Goal: Feedback & Contribution: Contribute content

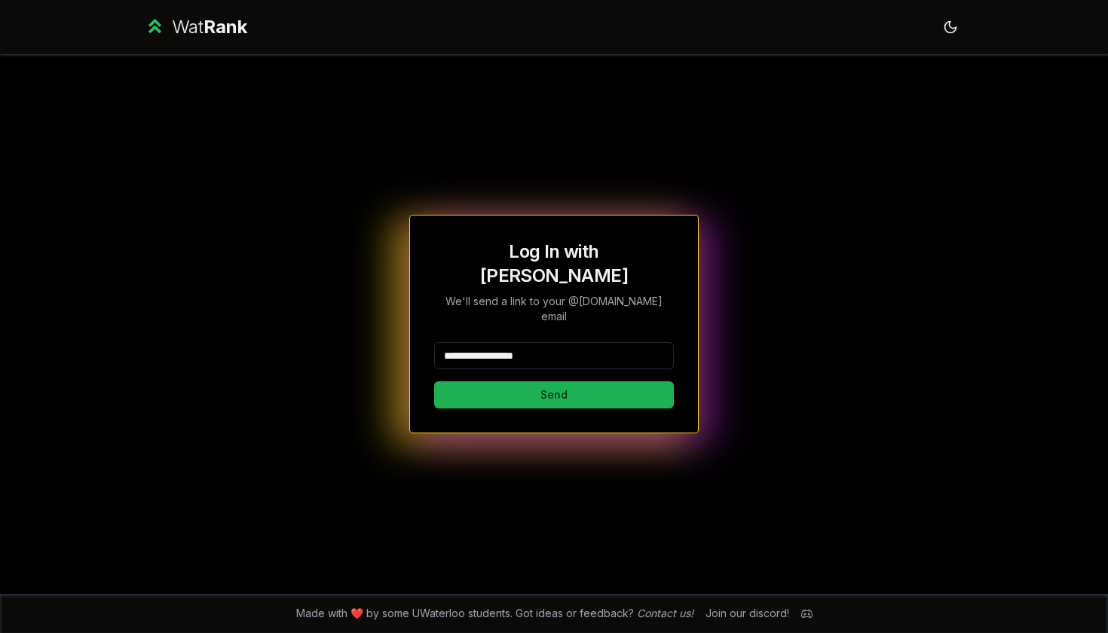
click at [549, 381] on button "Send" at bounding box center [554, 394] width 240 height 27
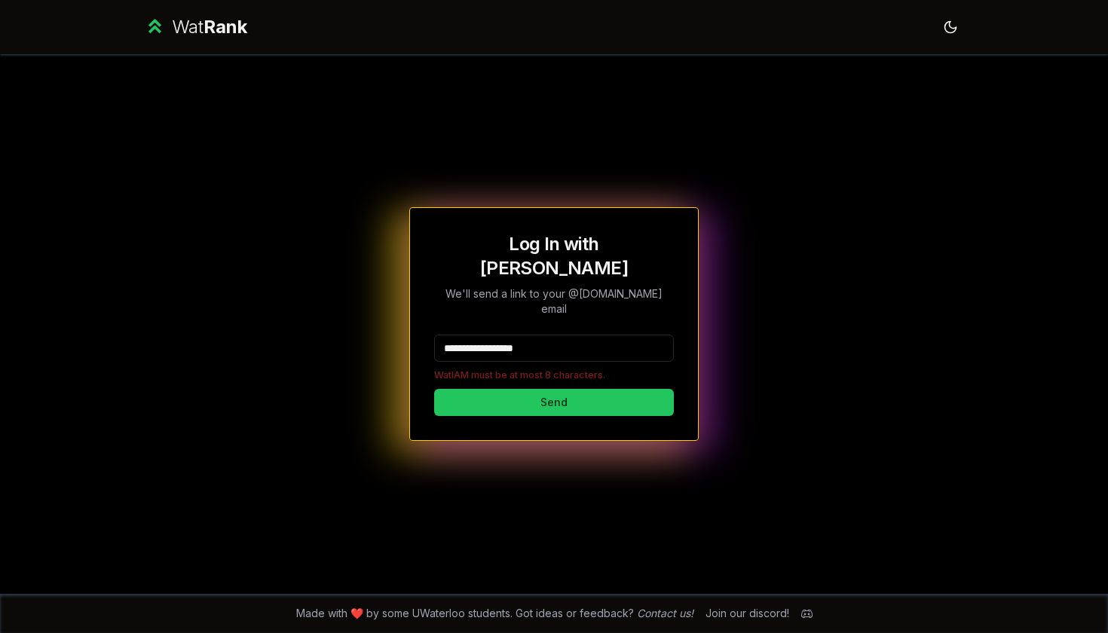
drag, startPoint x: 577, startPoint y: 335, endPoint x: 309, endPoint y: 334, distance: 267.6
click at [309, 334] on div "**********" at bounding box center [554, 324] width 868 height 540
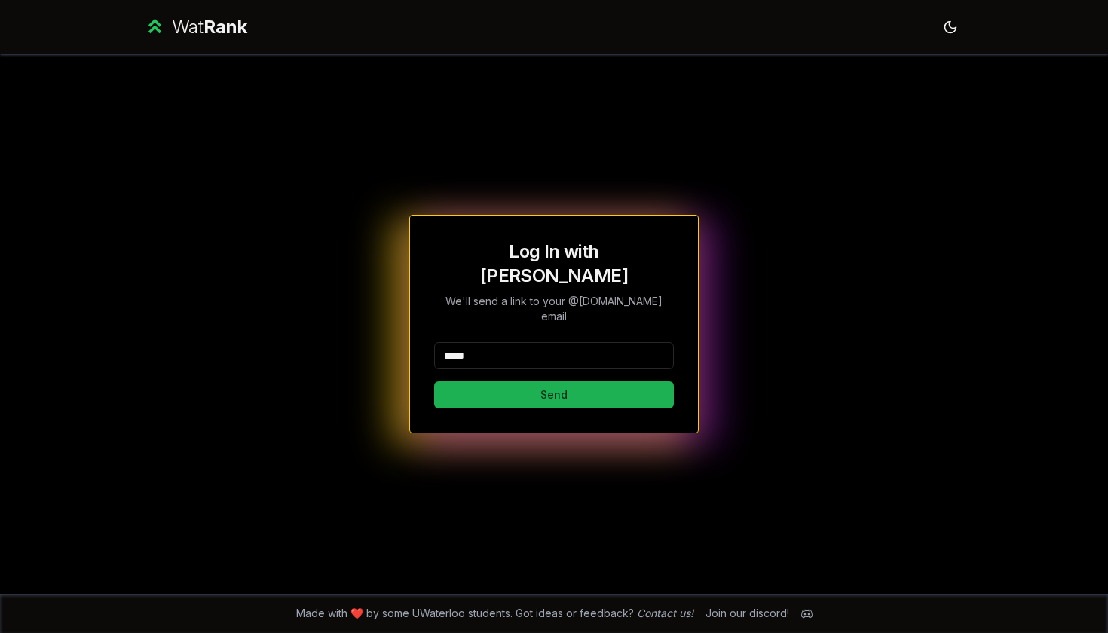
type input "*****"
click at [488, 381] on button "Send" at bounding box center [554, 394] width 240 height 27
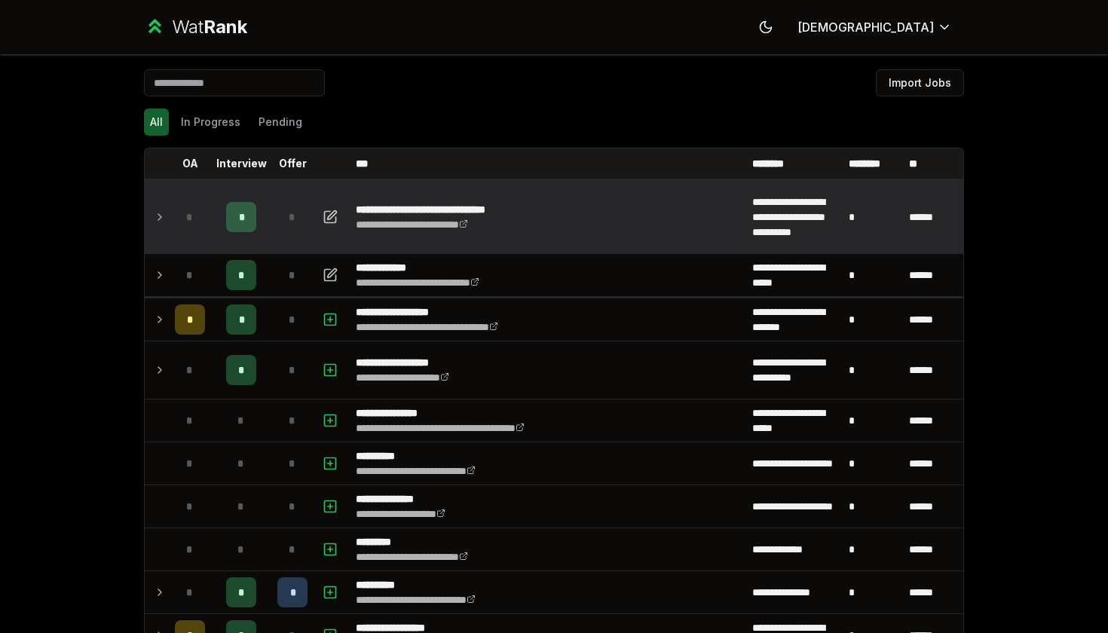
click at [160, 220] on icon at bounding box center [160, 217] width 12 height 18
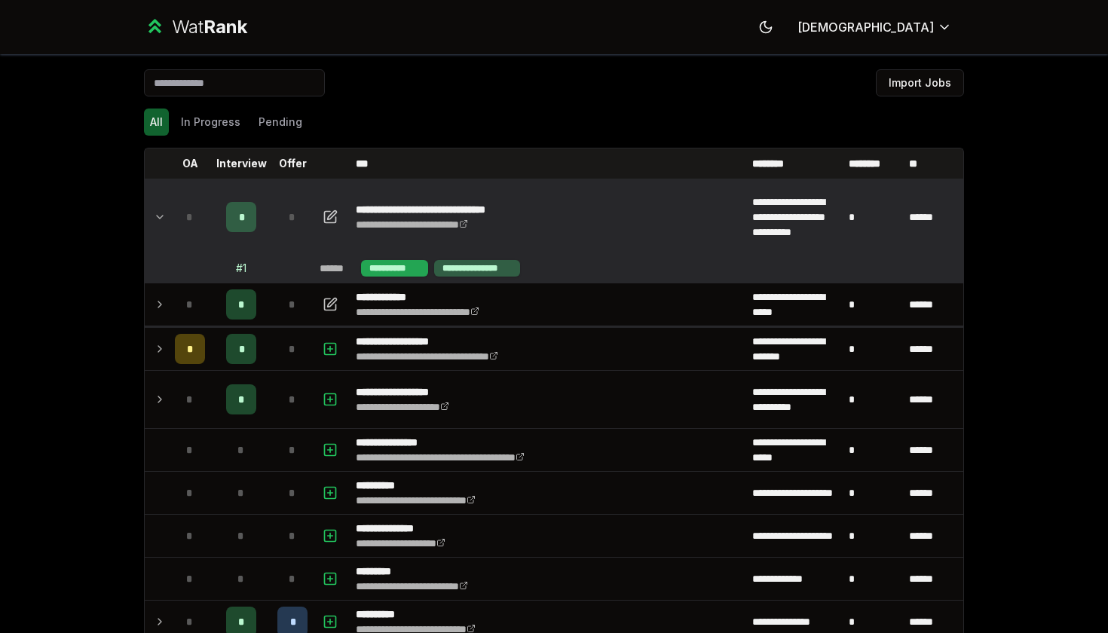
click at [406, 271] on div "**********" at bounding box center [394, 268] width 67 height 17
click at [464, 267] on div "**********" at bounding box center [477, 268] width 86 height 17
click at [237, 213] on div "*" at bounding box center [241, 217] width 30 height 30
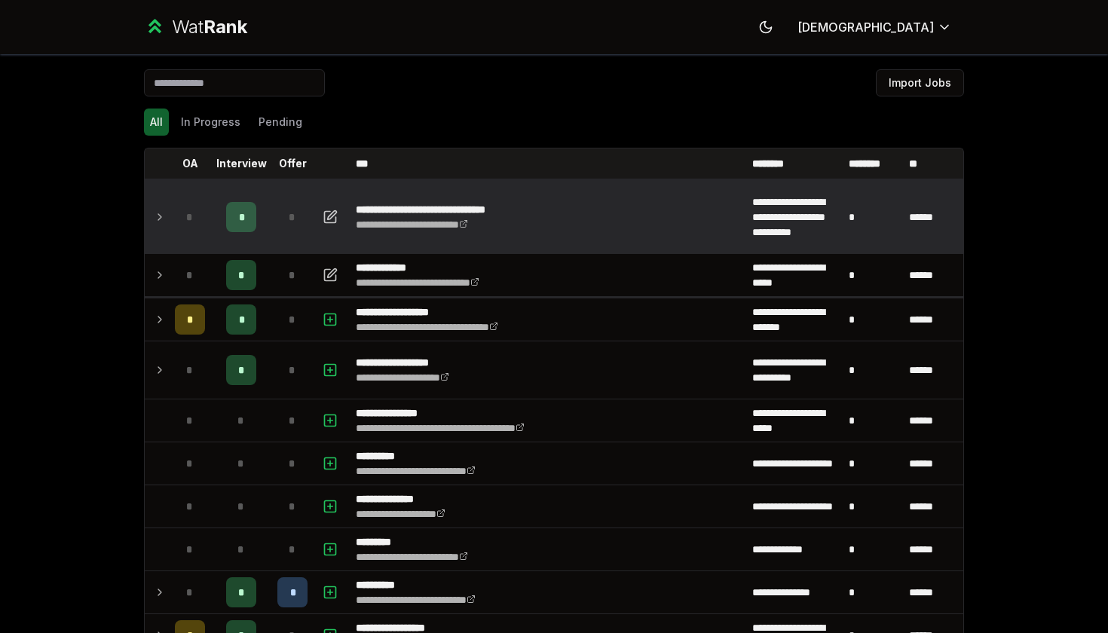
click at [240, 216] on span "*" at bounding box center [241, 217] width 5 height 15
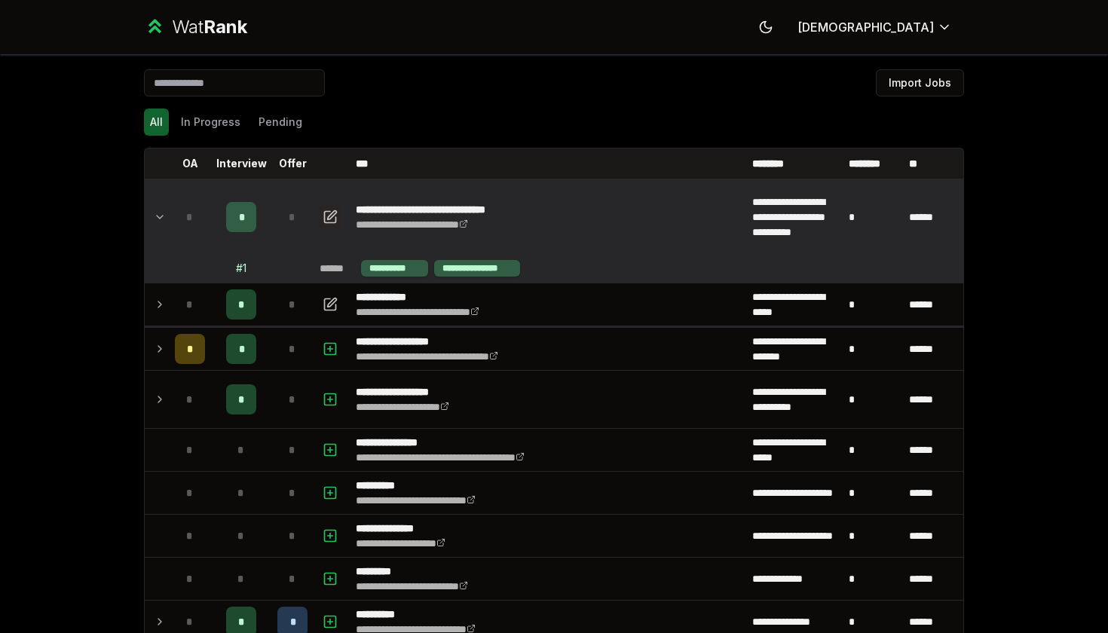
click at [326, 217] on icon "button" at bounding box center [330, 217] width 15 height 18
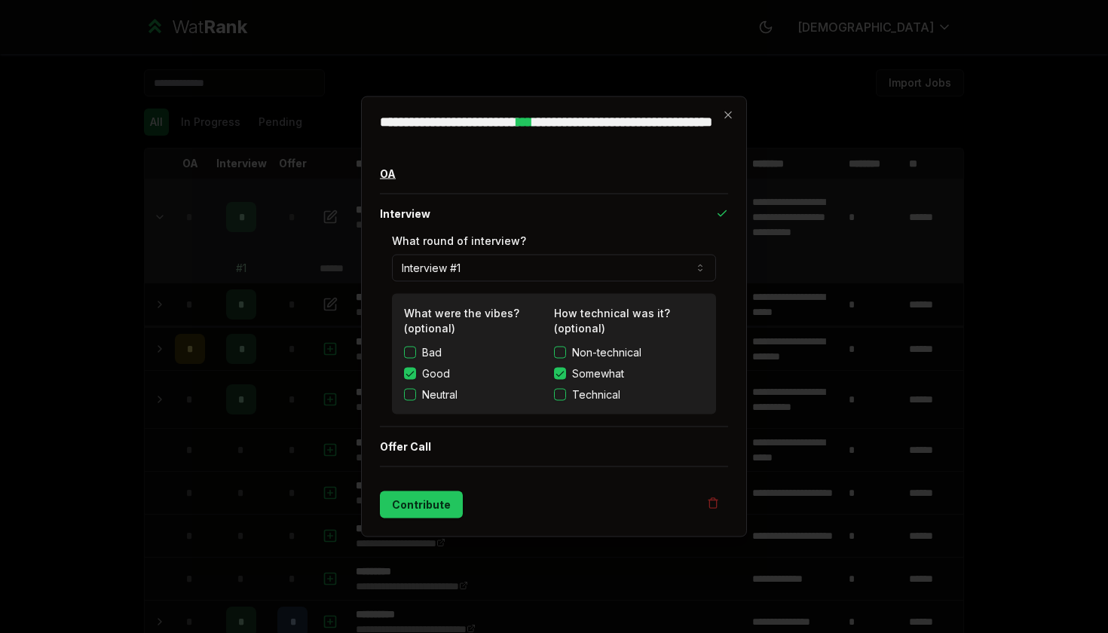
click at [544, 165] on button "OA" at bounding box center [554, 174] width 348 height 39
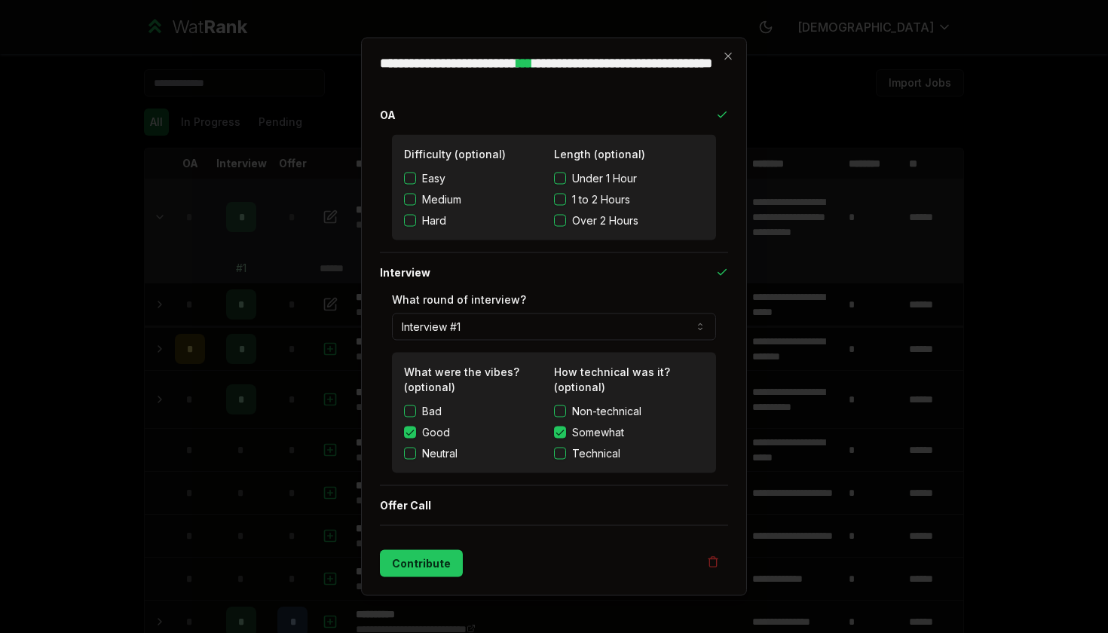
click at [544, 93] on div "**********" at bounding box center [554, 317] width 386 height 559
click at [544, 60] on icon "button" at bounding box center [728, 57] width 12 height 12
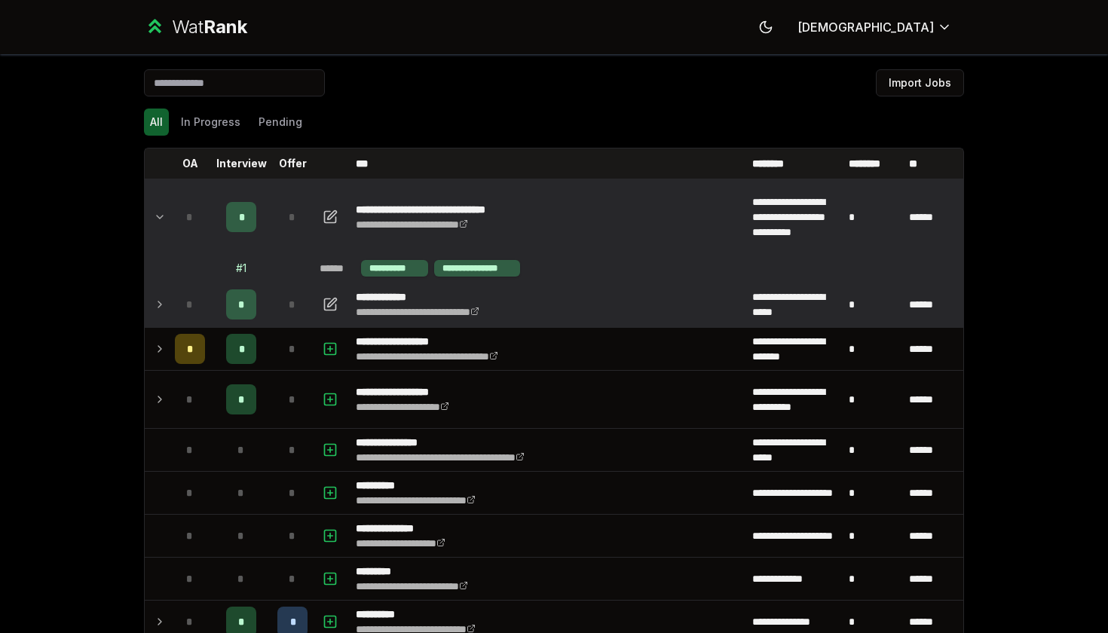
click at [157, 309] on icon at bounding box center [160, 305] width 12 height 18
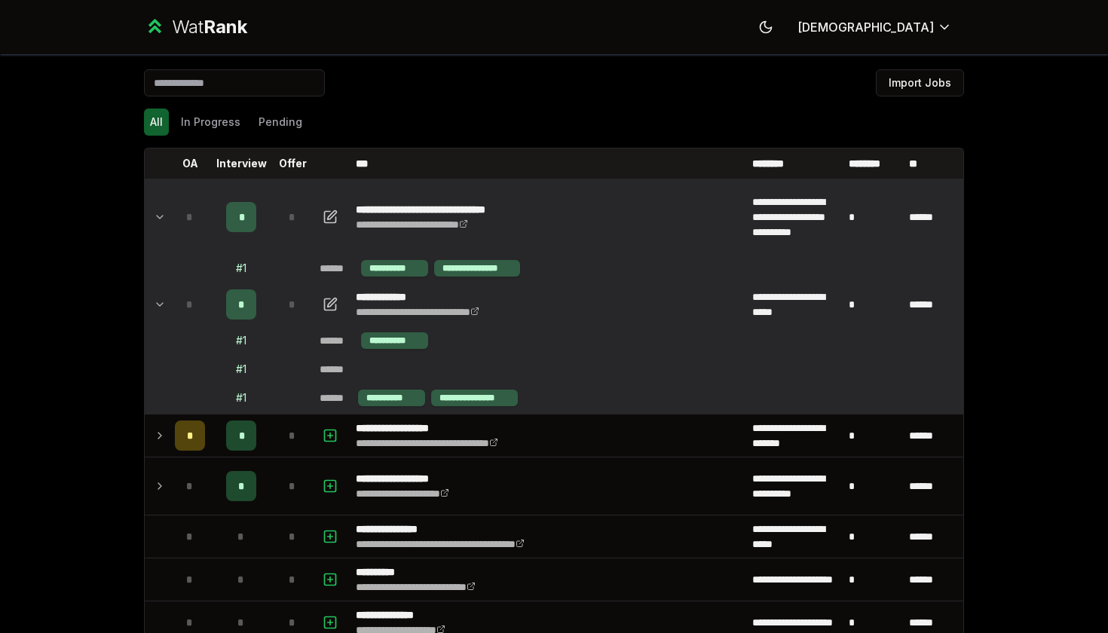
click at [157, 309] on icon at bounding box center [160, 305] width 12 height 18
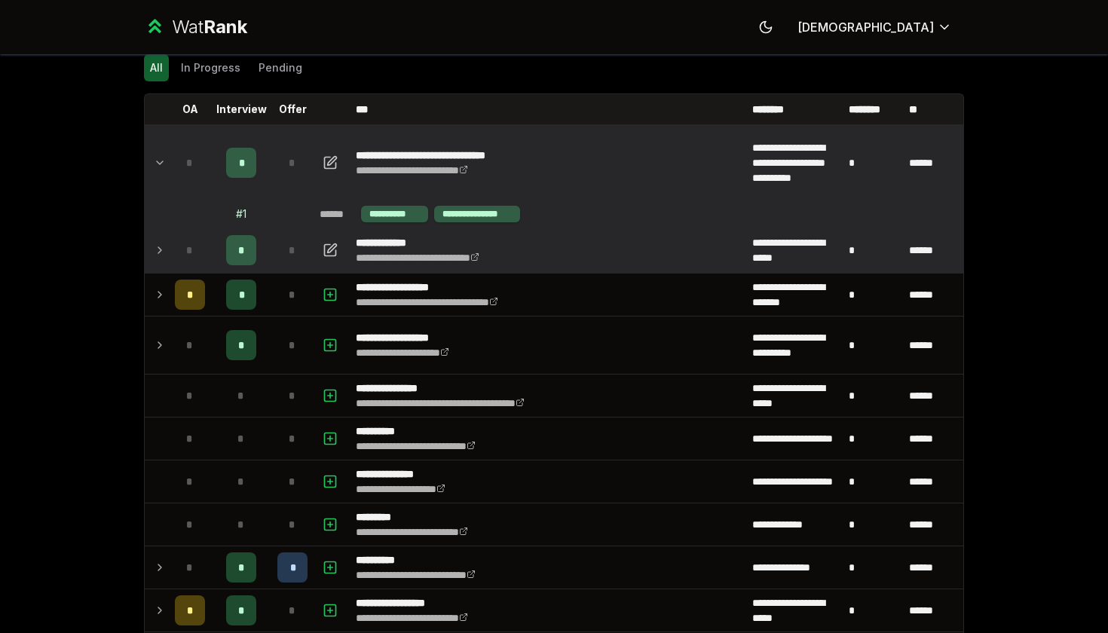
scroll to position [55, 0]
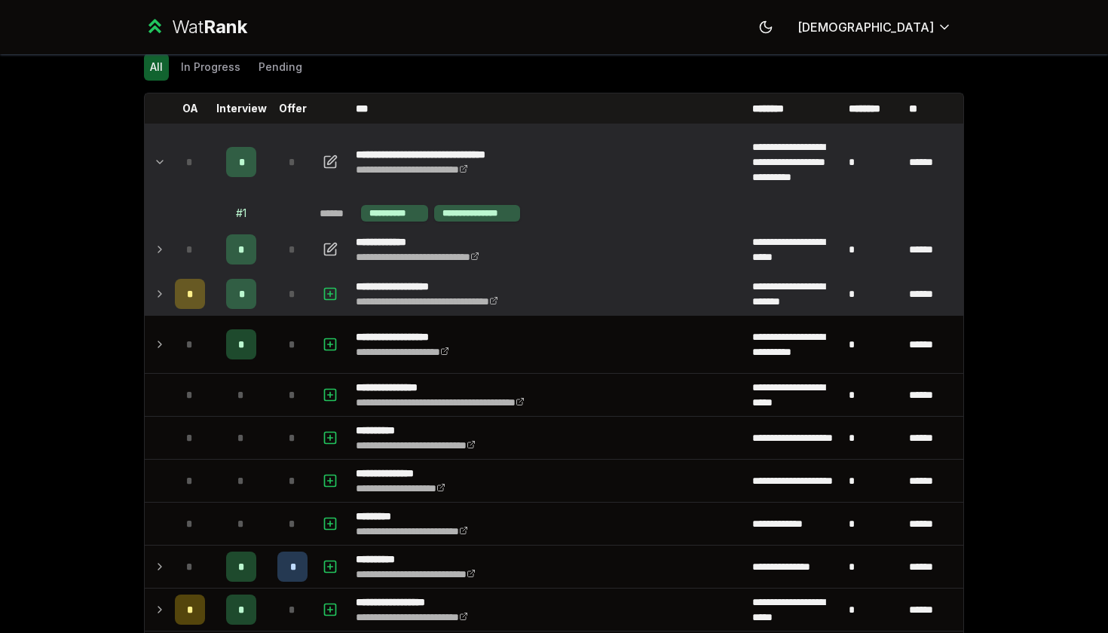
click at [159, 291] on icon at bounding box center [160, 294] width 12 height 18
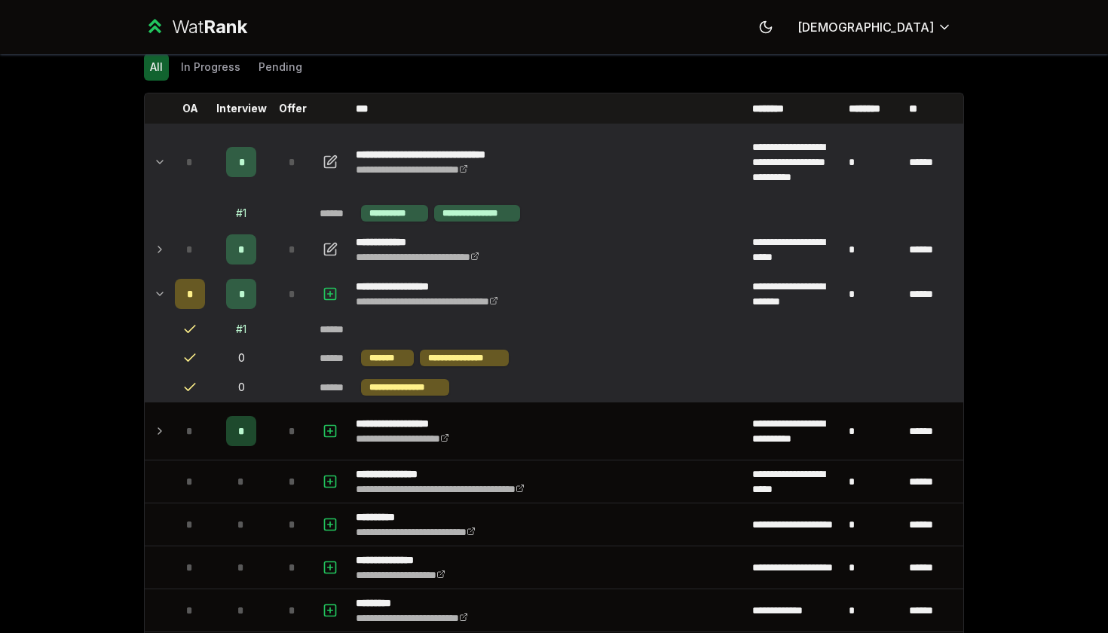
click at [158, 294] on icon at bounding box center [160, 294] width 12 height 18
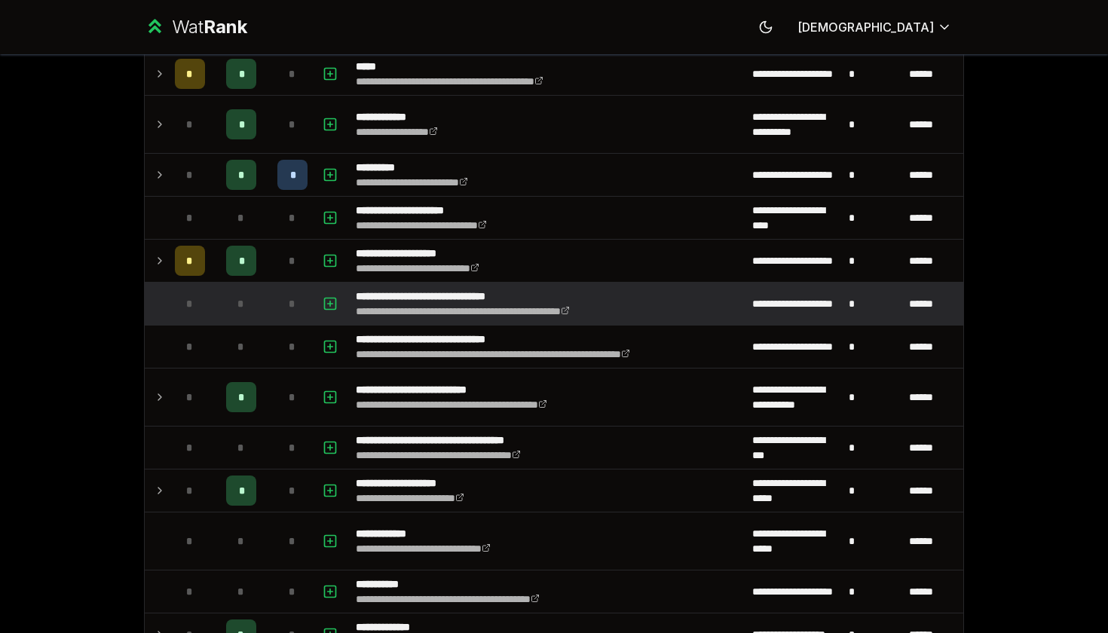
scroll to position [724, 0]
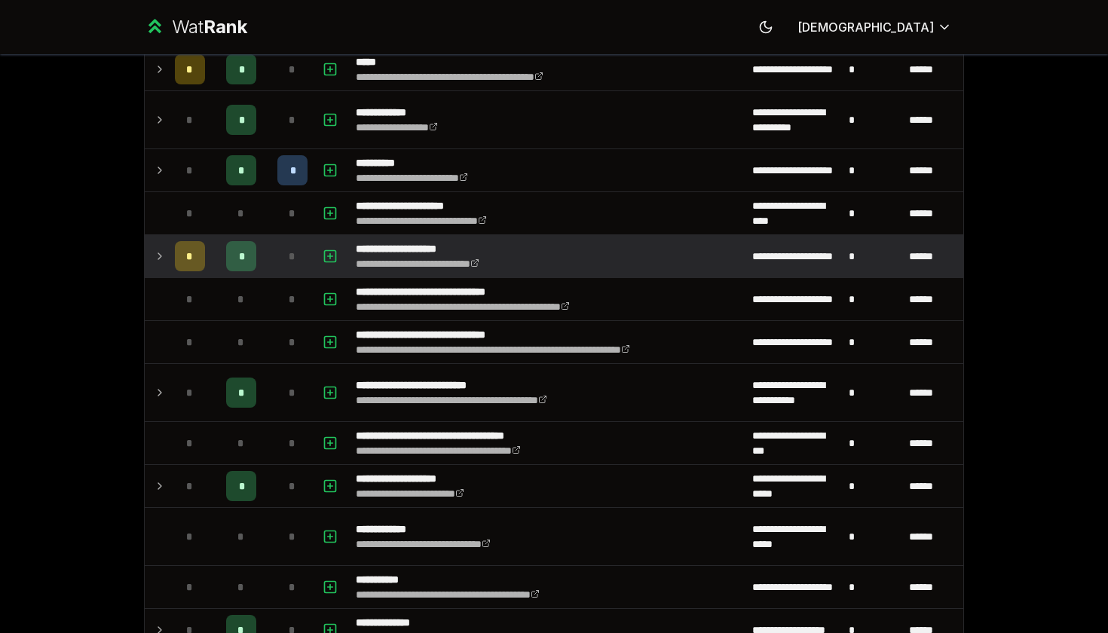
click at [158, 263] on icon at bounding box center [160, 256] width 12 height 18
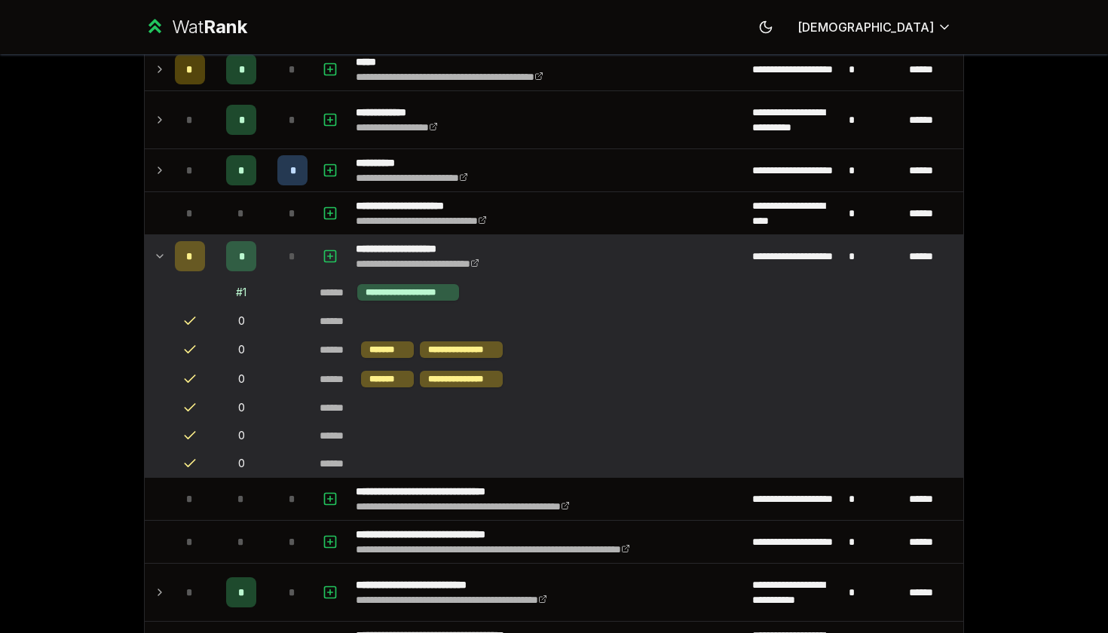
click at [158, 263] on icon at bounding box center [160, 256] width 12 height 18
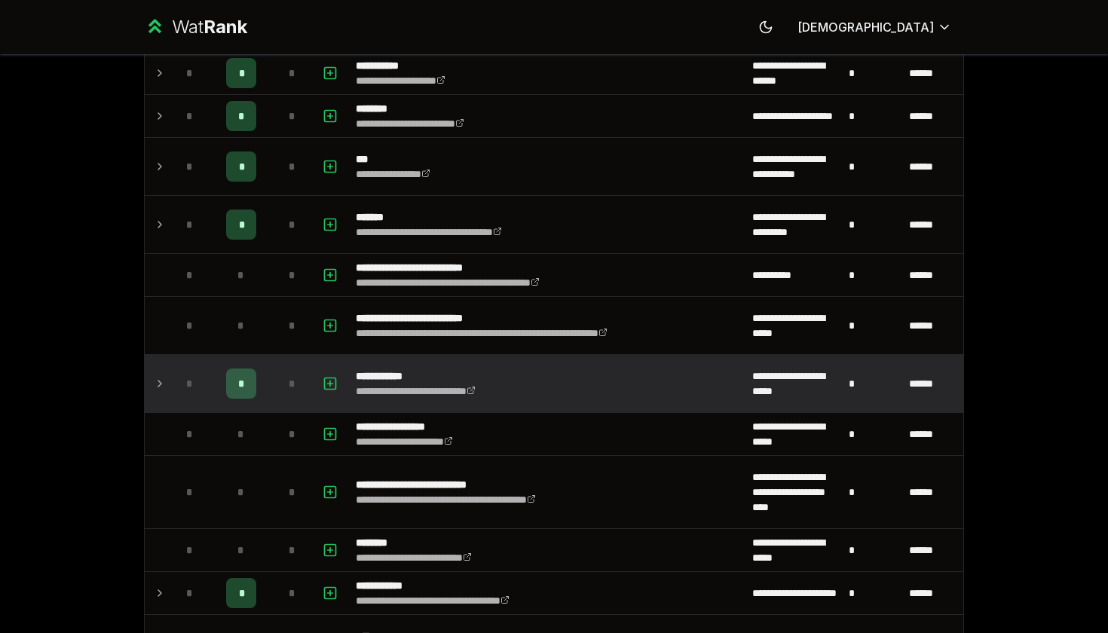
scroll to position [1874, 0]
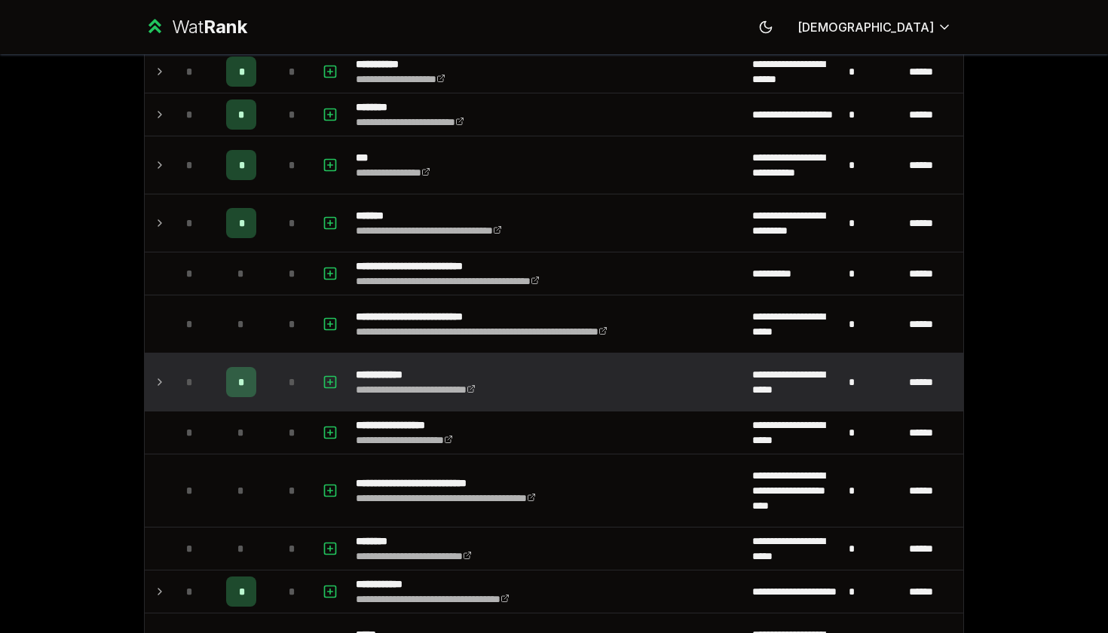
click at [159, 380] on icon at bounding box center [159, 382] width 3 height 6
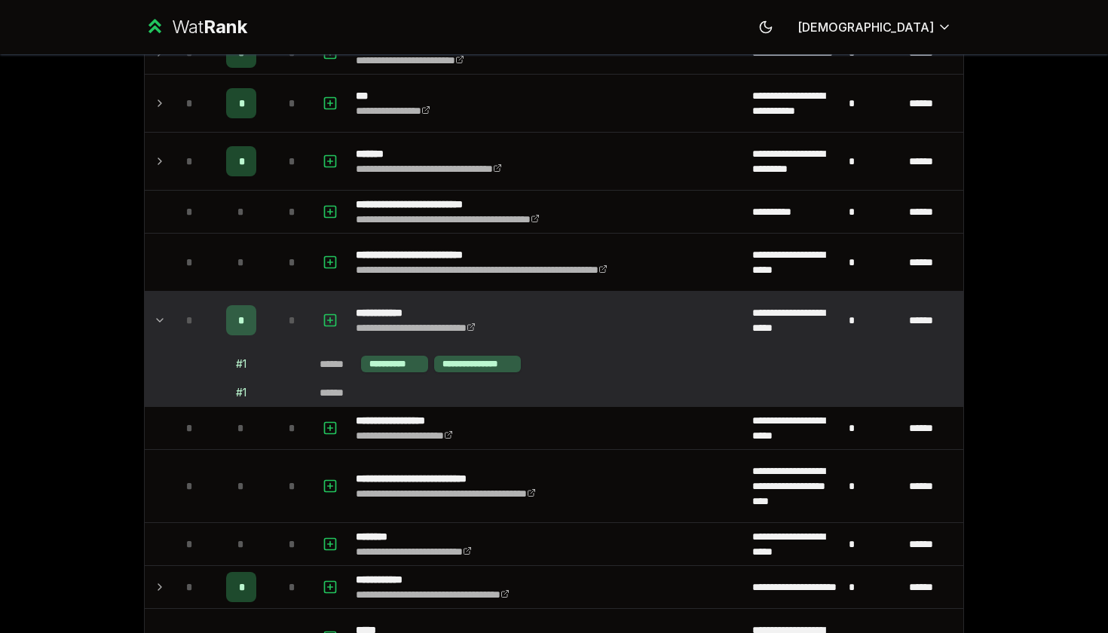
scroll to position [1946, 0]
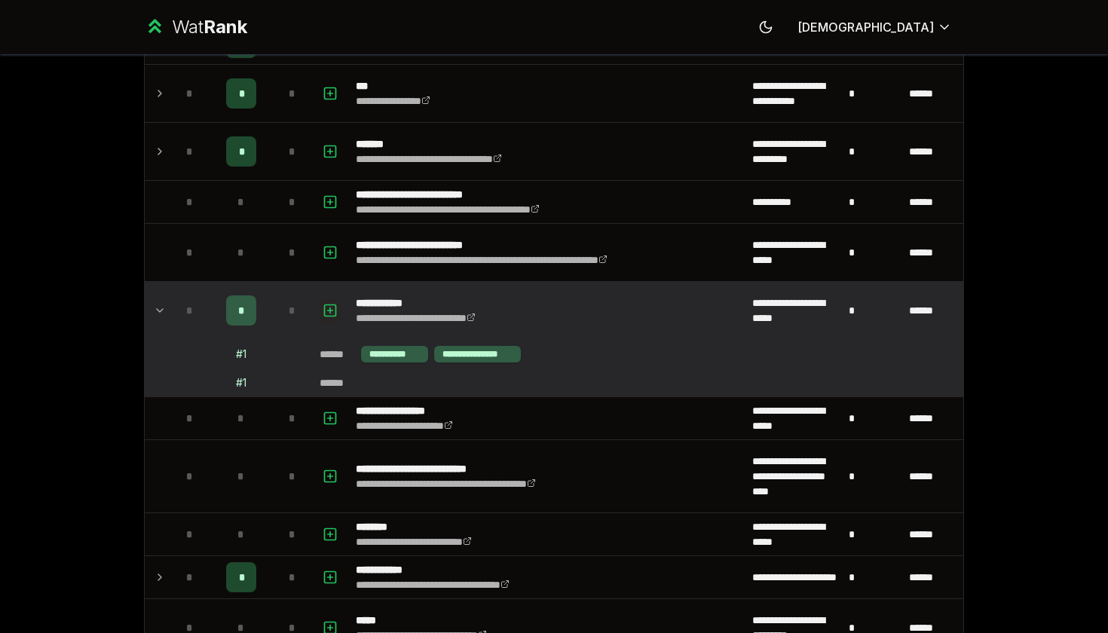
click at [332, 312] on icon "button" at bounding box center [330, 311] width 15 height 18
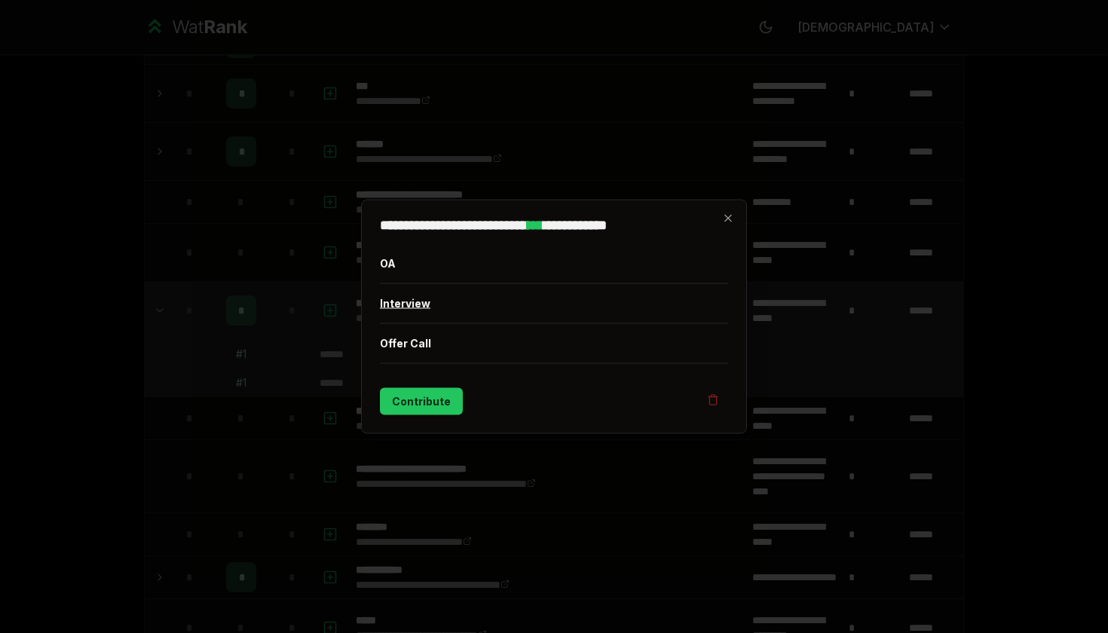
click at [454, 312] on button "Interview" at bounding box center [554, 303] width 348 height 39
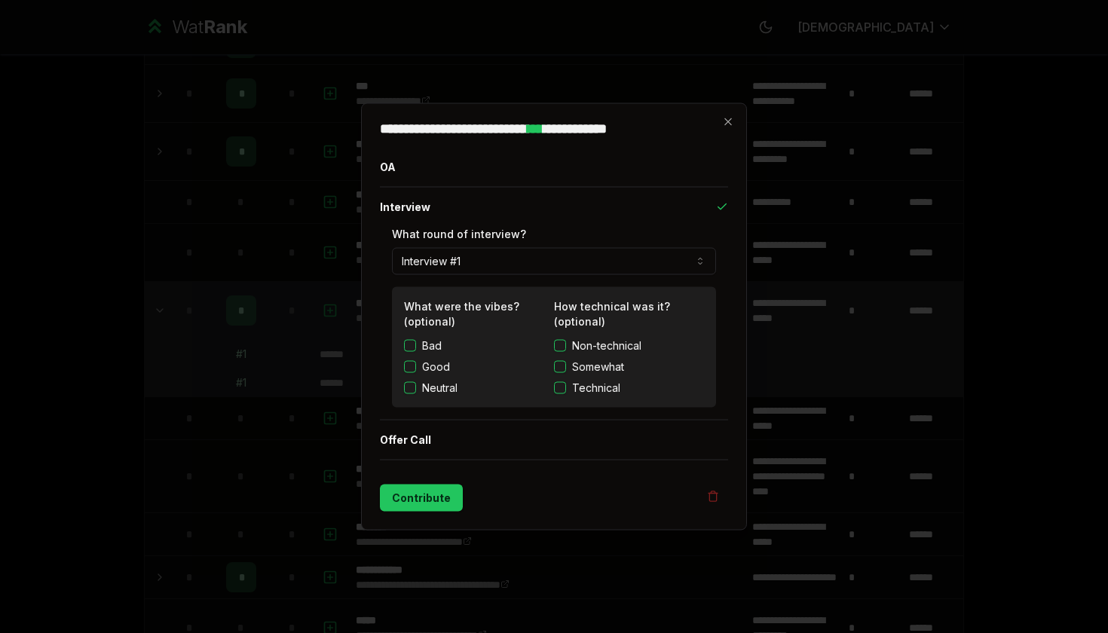
click at [443, 389] on label "Neutral" at bounding box center [439, 388] width 35 height 15
click at [416, 389] on button "Neutral" at bounding box center [410, 388] width 12 height 12
click at [544, 370] on span "Somewhat" at bounding box center [598, 367] width 52 height 15
click at [544, 370] on button "Somewhat" at bounding box center [560, 367] width 12 height 12
click at [421, 498] on button "Contribute" at bounding box center [421, 498] width 83 height 27
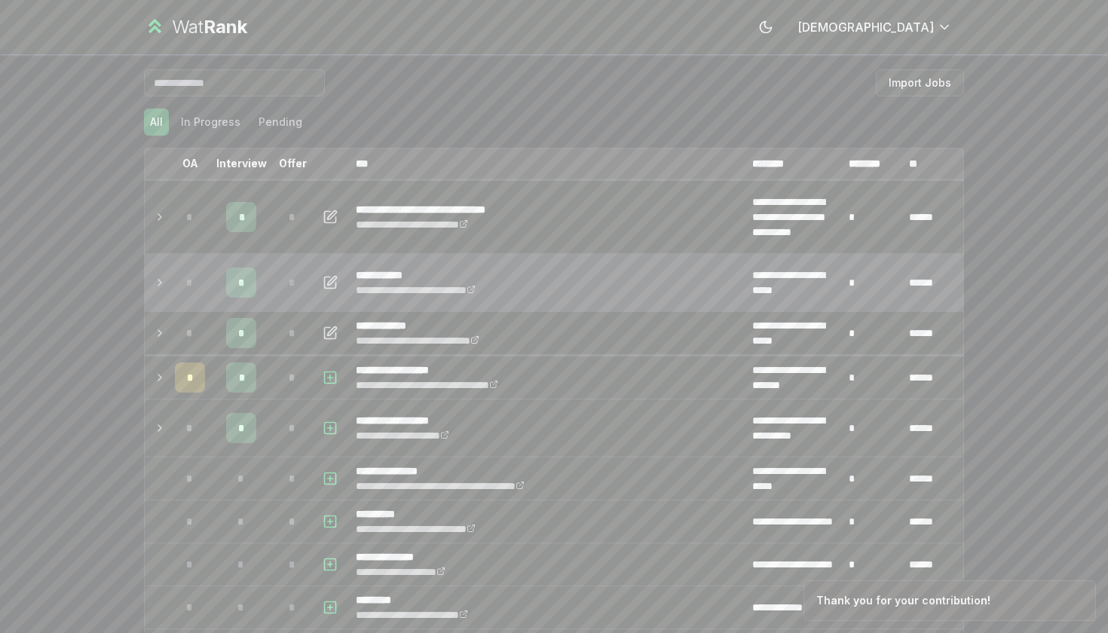
scroll to position [0, 0]
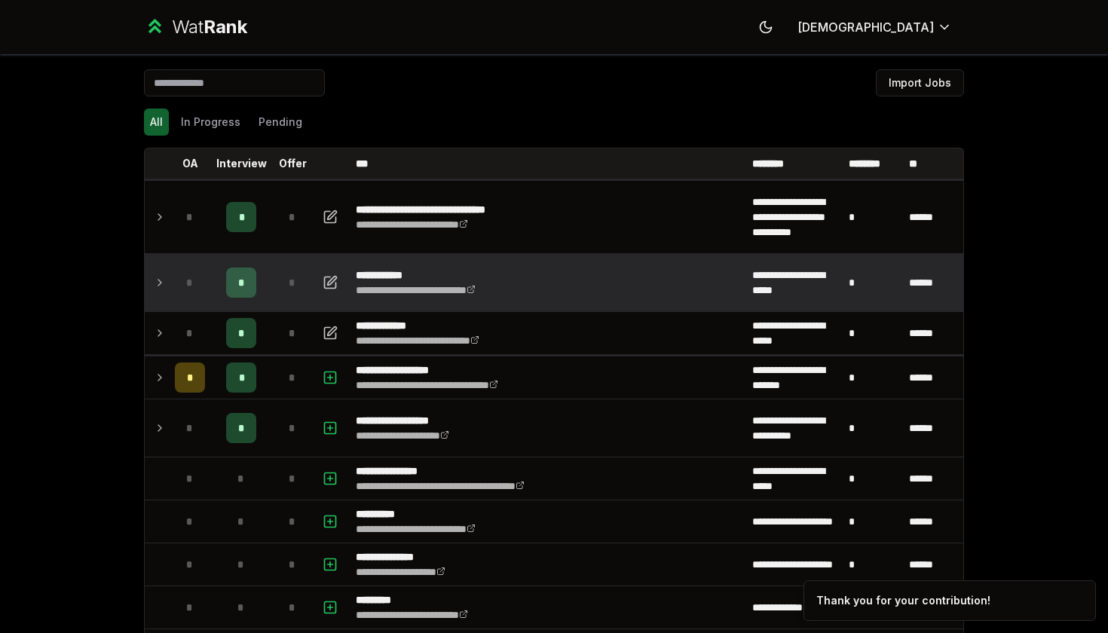
click at [157, 284] on icon at bounding box center [160, 283] width 12 height 18
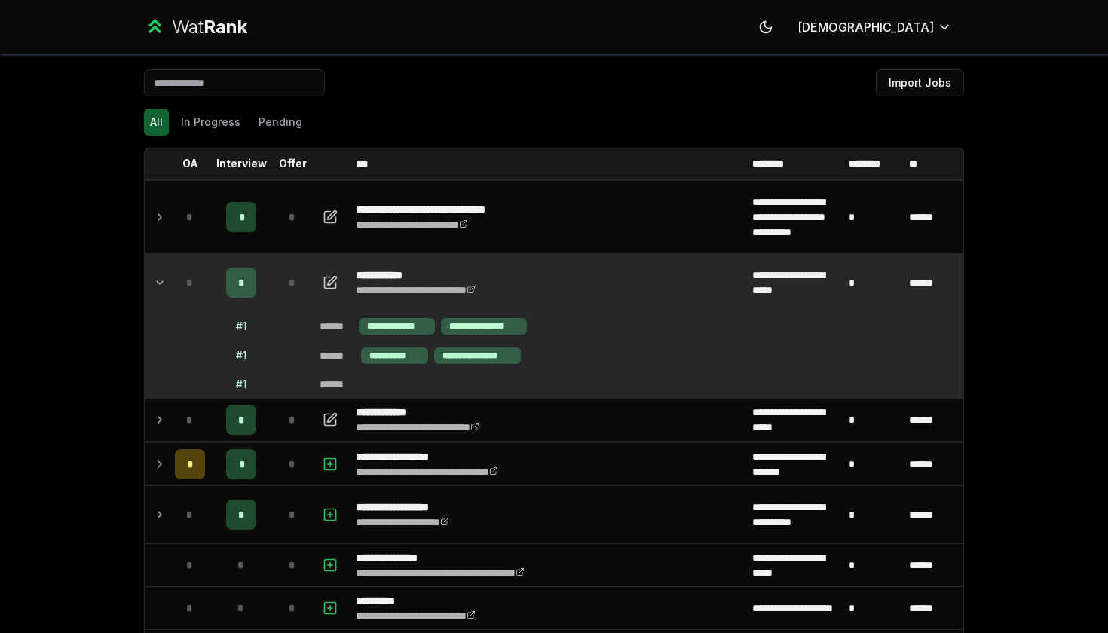
click at [158, 284] on icon at bounding box center [160, 283] width 12 height 18
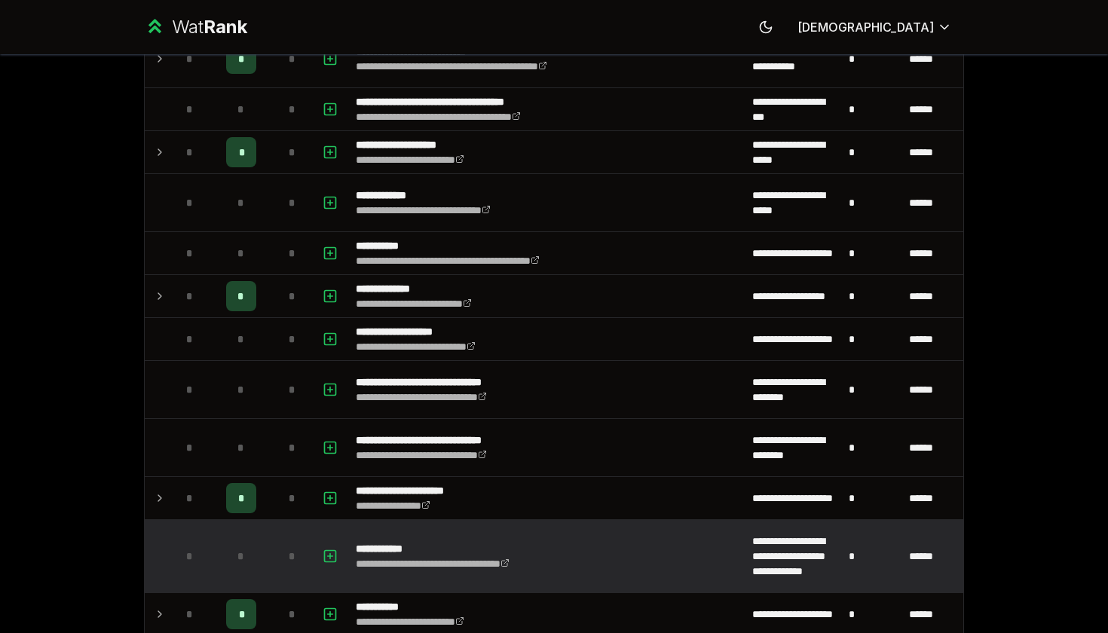
scroll to position [1084, 0]
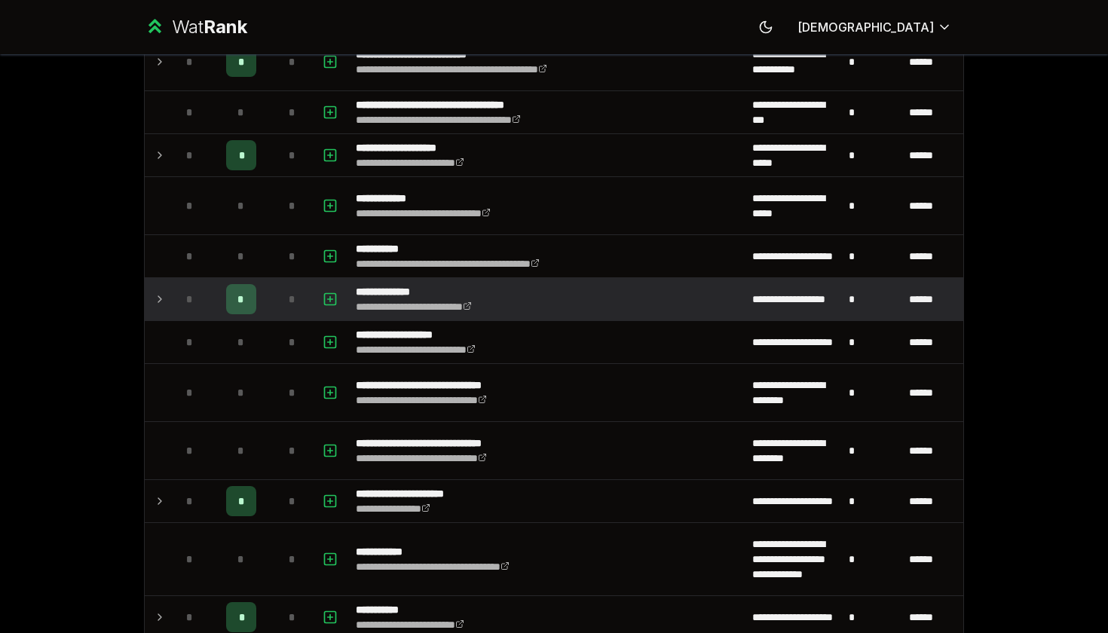
click at [146, 299] on td at bounding box center [157, 299] width 24 height 42
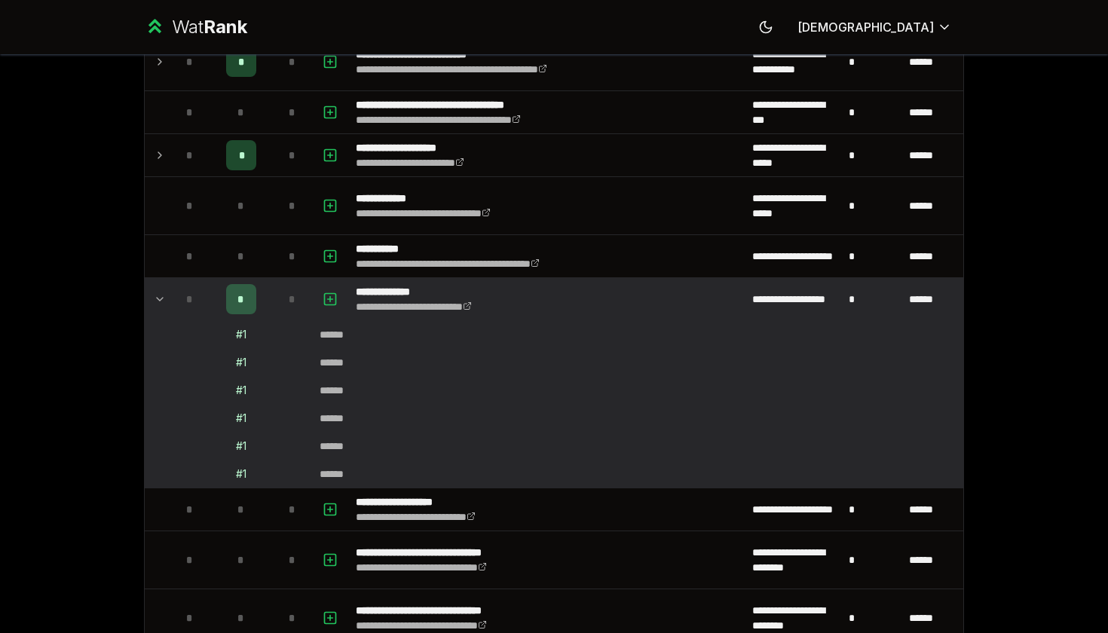
click at [151, 299] on td at bounding box center [157, 299] width 24 height 42
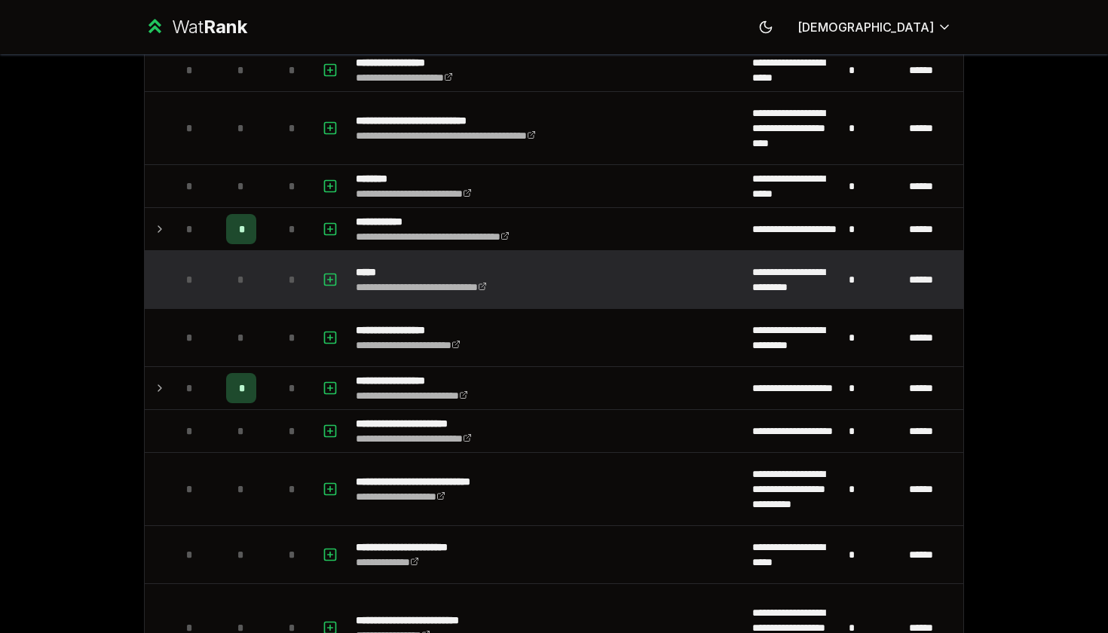
scroll to position [2193, 0]
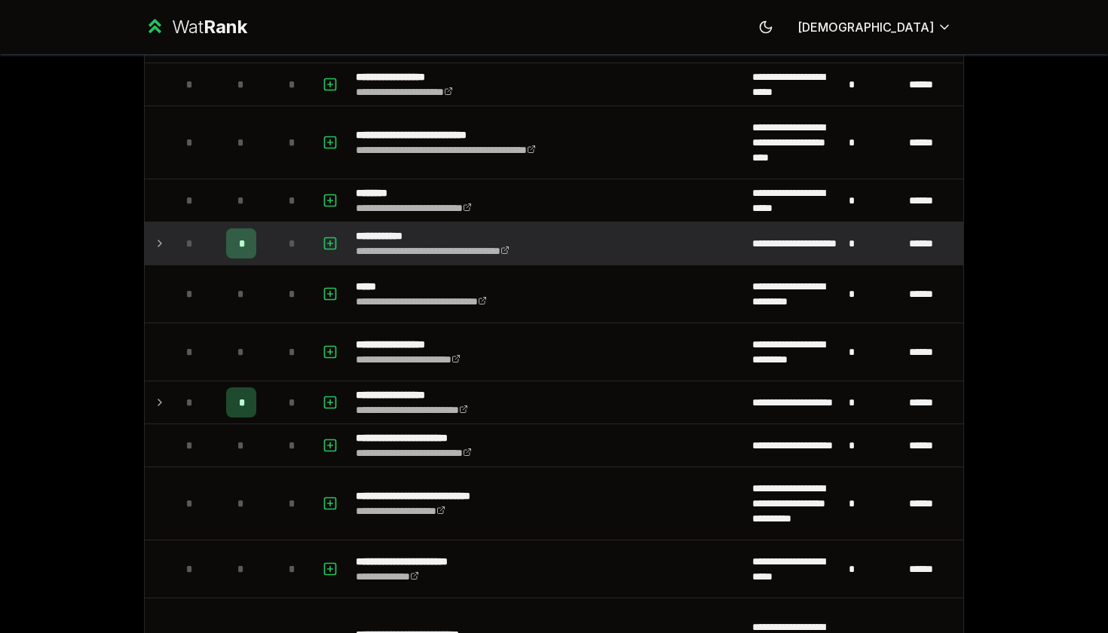
click at [162, 249] on icon at bounding box center [160, 243] width 12 height 18
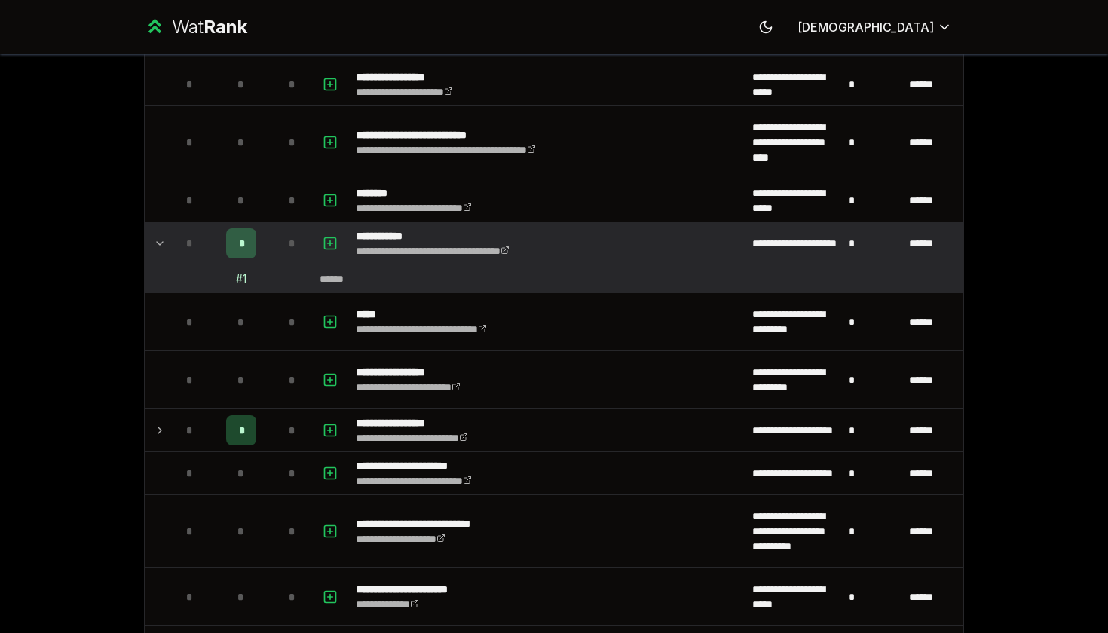
click at [162, 249] on icon at bounding box center [160, 243] width 12 height 18
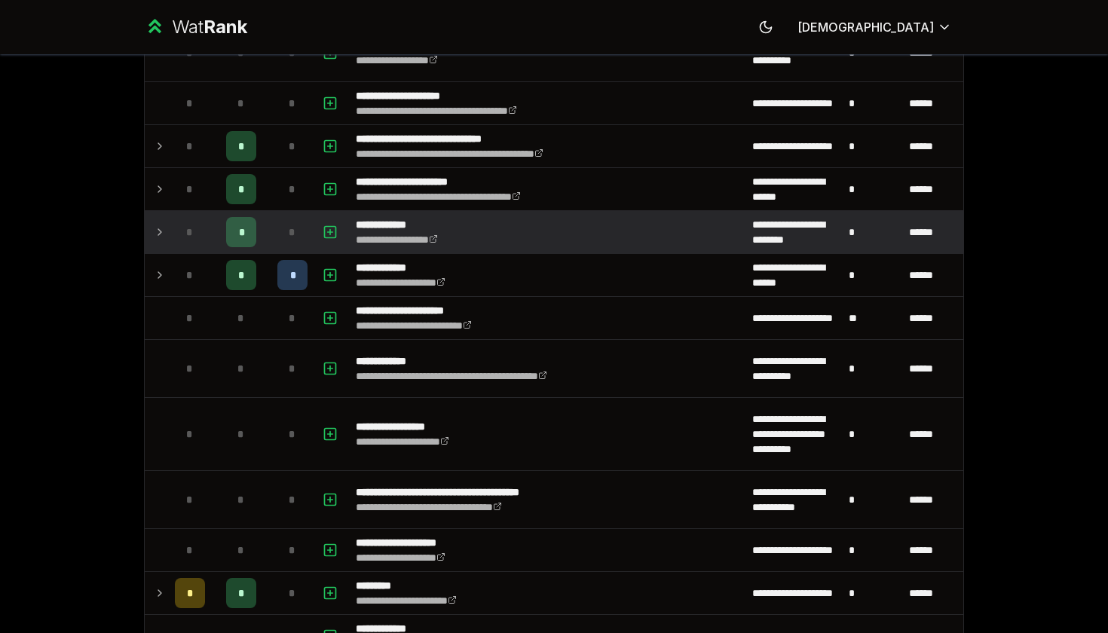
scroll to position [3625, 0]
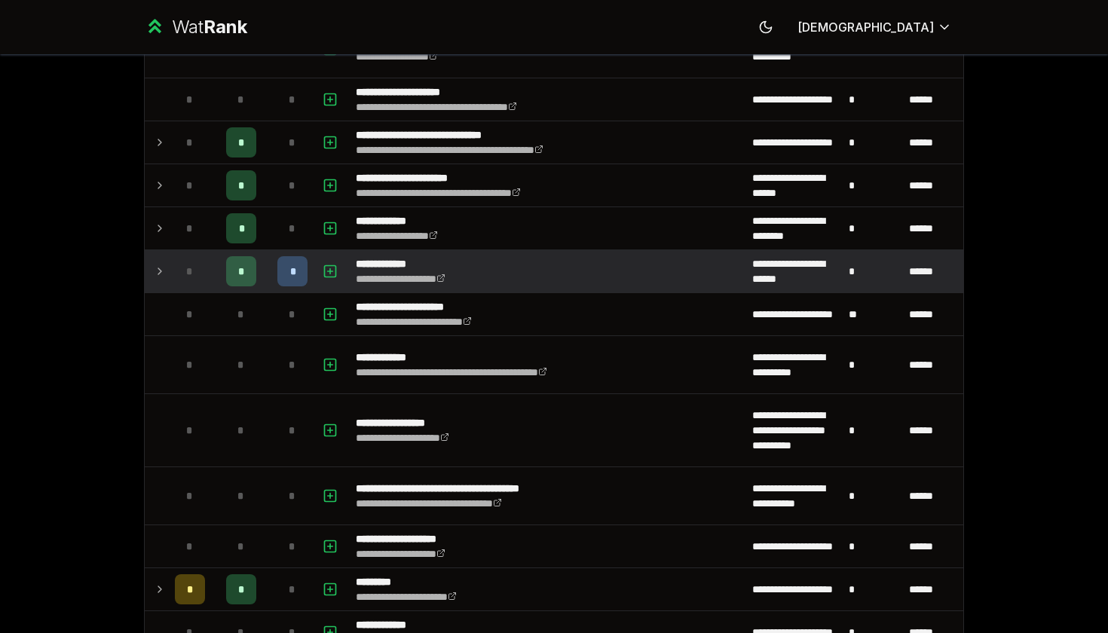
click at [164, 268] on icon at bounding box center [160, 271] width 12 height 18
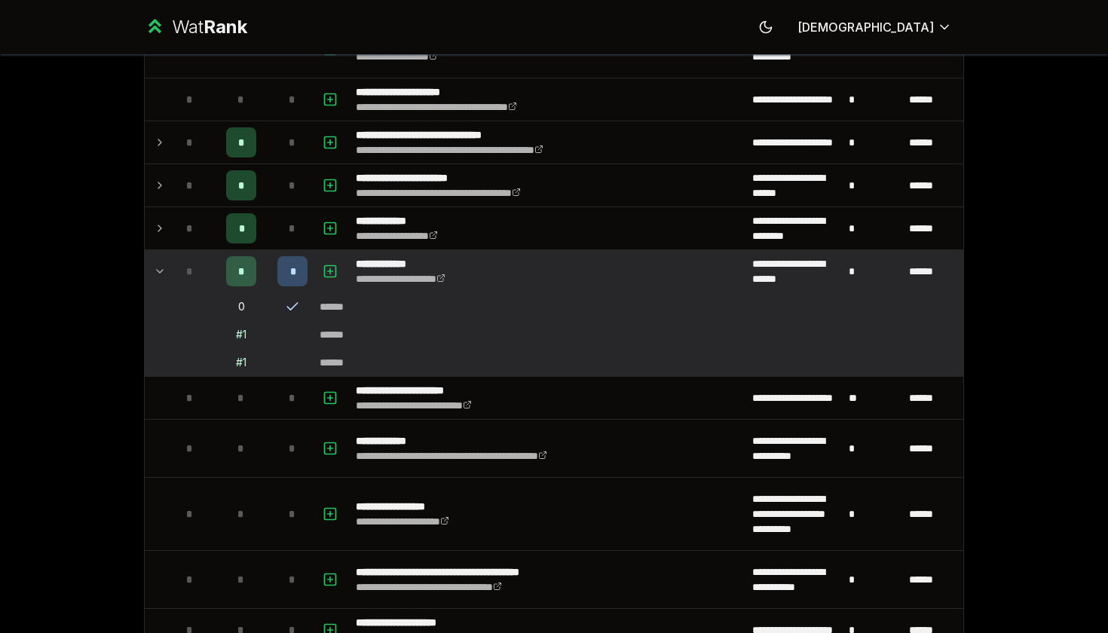
click at [304, 271] on div "*" at bounding box center [292, 271] width 30 height 30
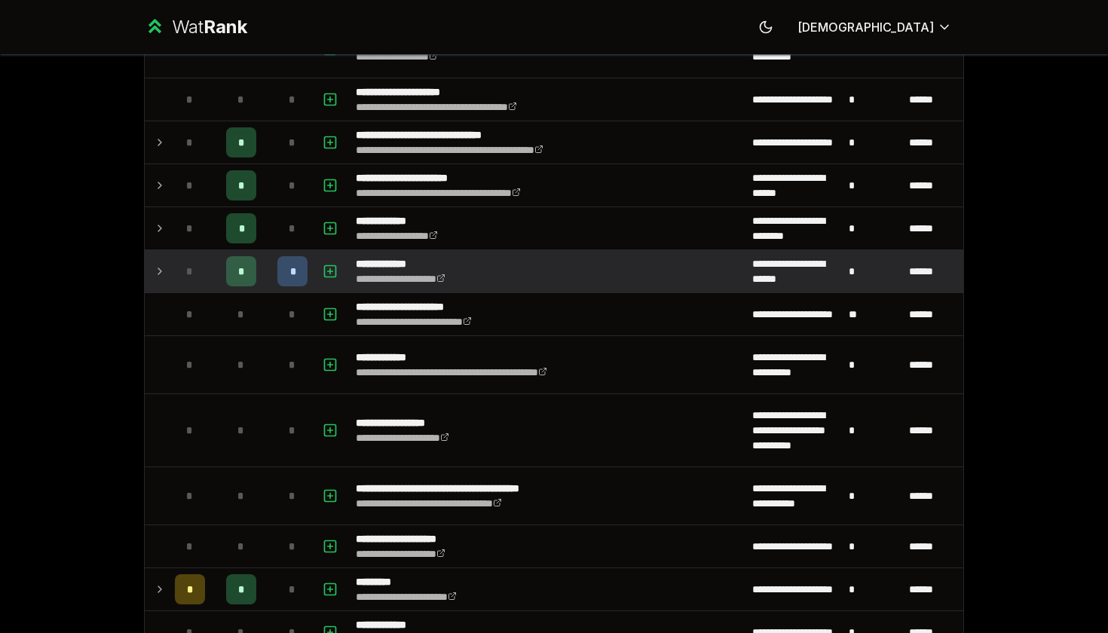
click at [304, 271] on div "*" at bounding box center [292, 271] width 30 height 30
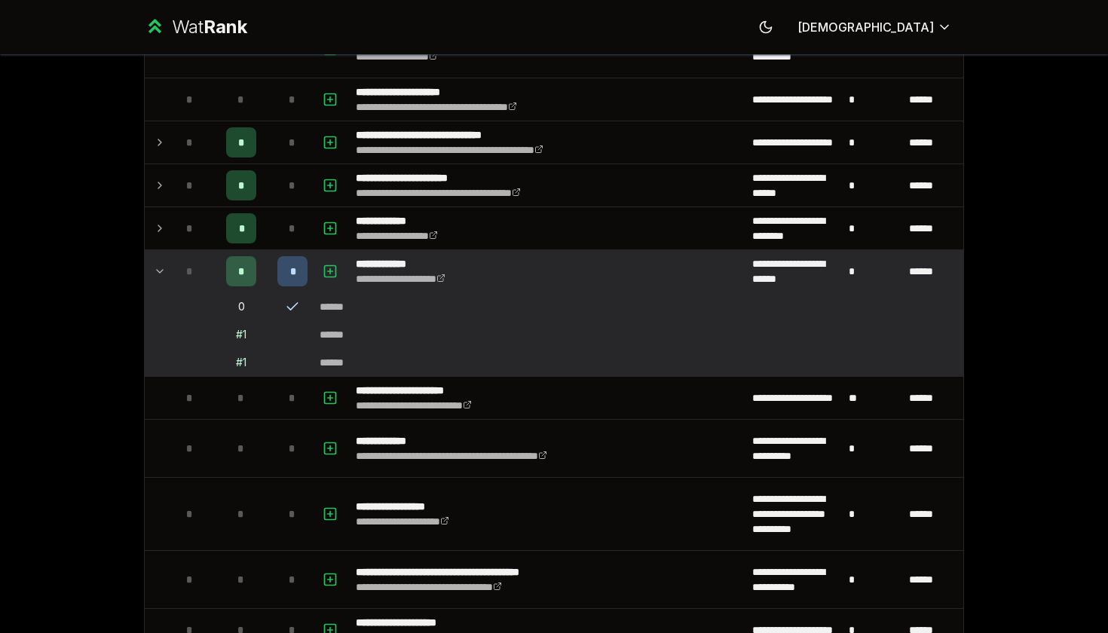
click at [295, 308] on icon at bounding box center [292, 306] width 15 height 15
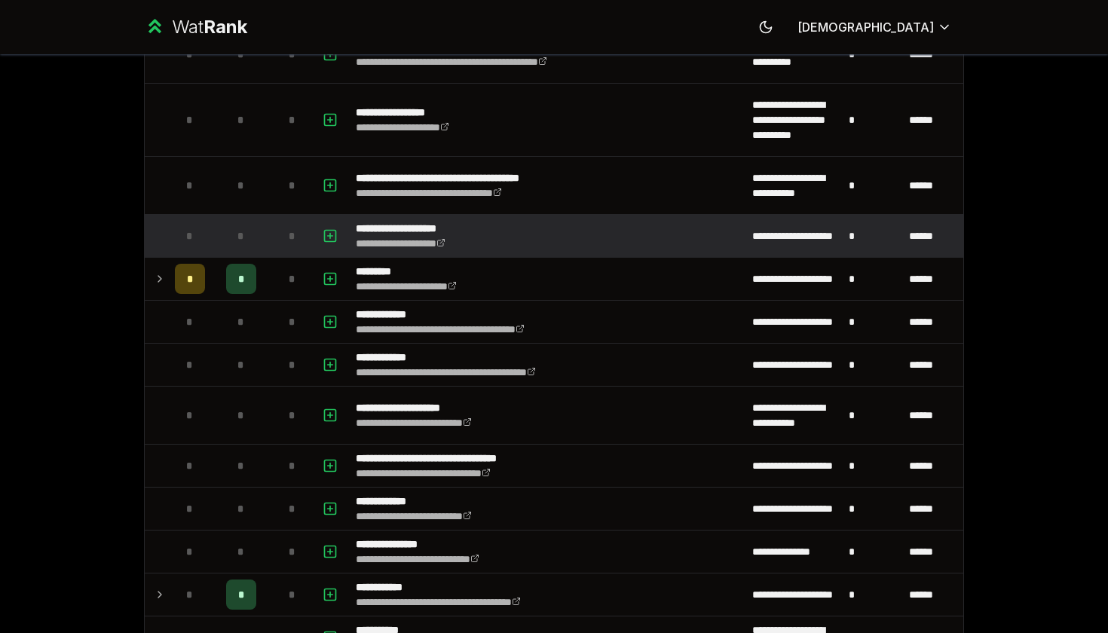
scroll to position [4056, 0]
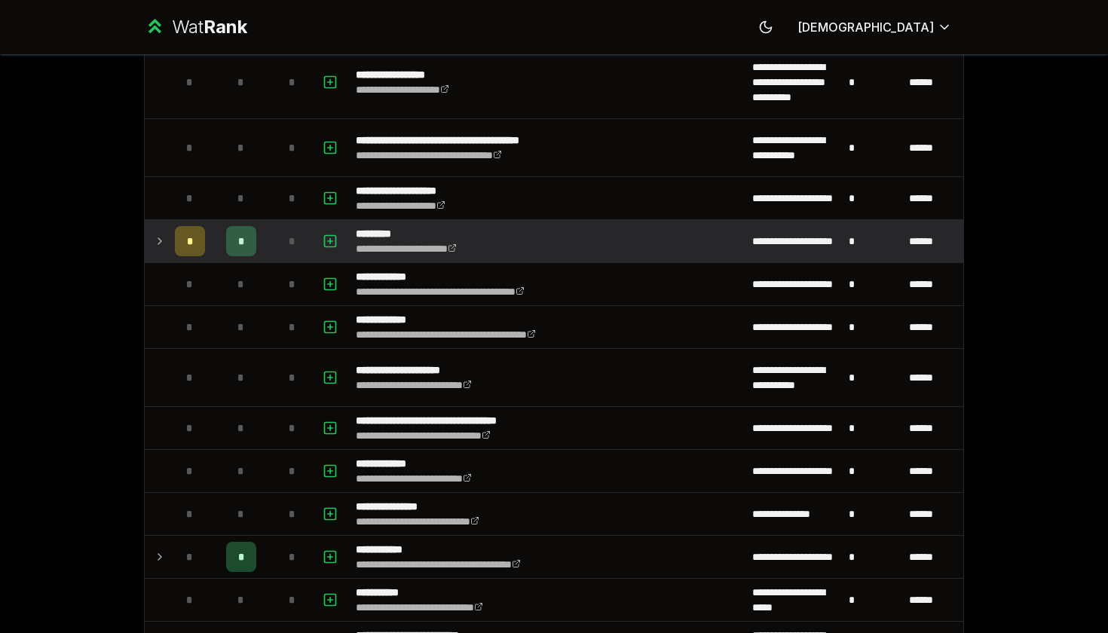
click at [286, 246] on div "*" at bounding box center [292, 241] width 30 height 30
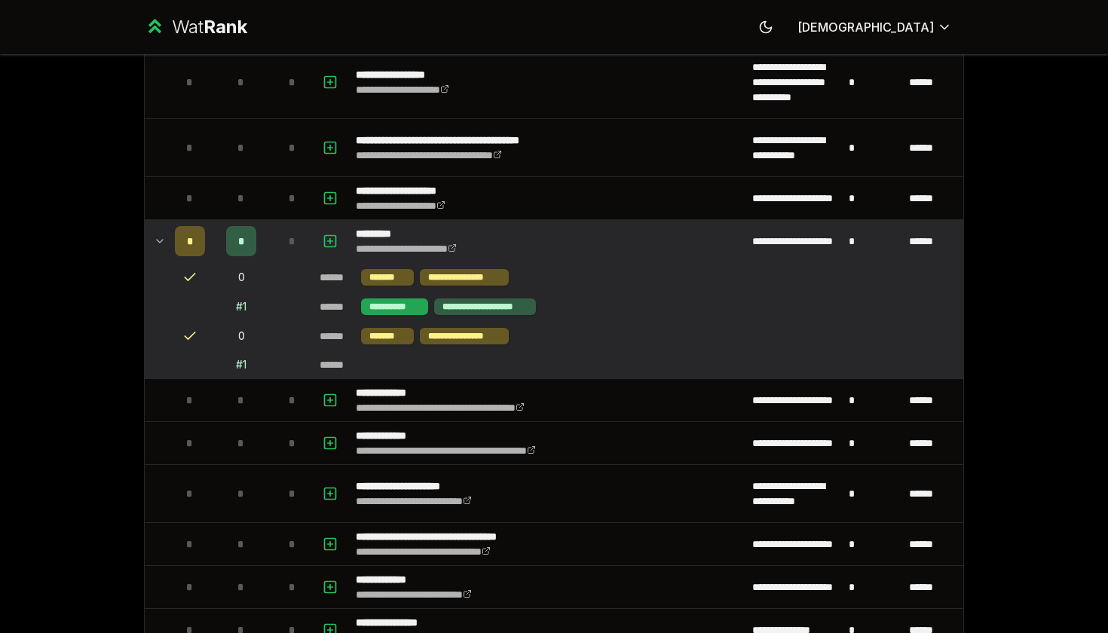
click at [406, 311] on div "**********" at bounding box center [394, 307] width 67 height 17
click at [241, 279] on td "0" at bounding box center [241, 277] width 60 height 29
click at [155, 240] on icon at bounding box center [160, 241] width 12 height 18
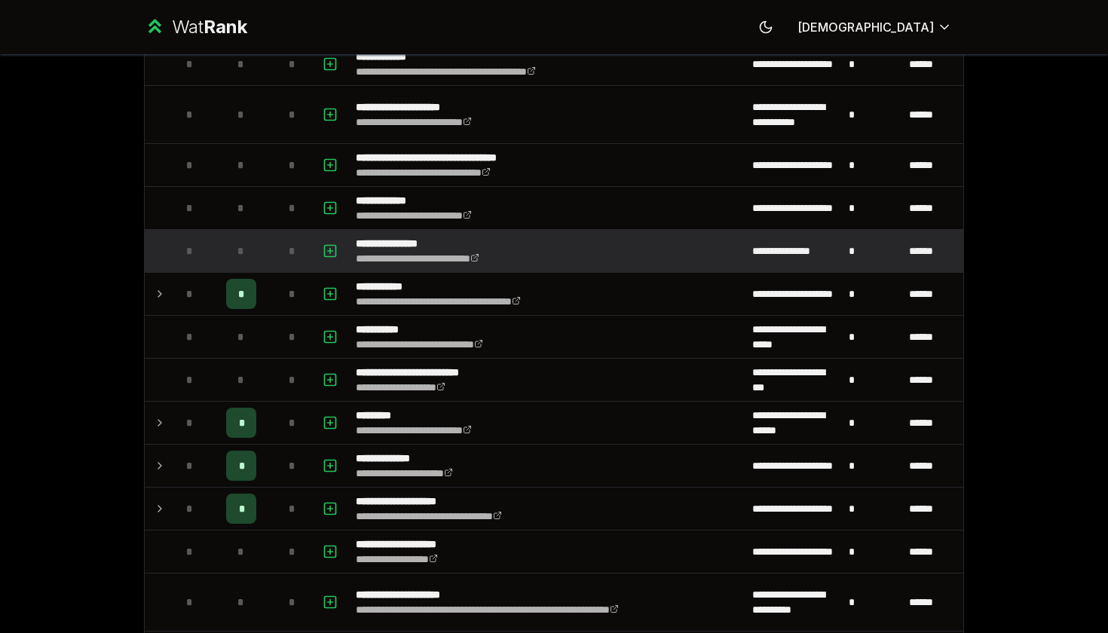
scroll to position [4351, 0]
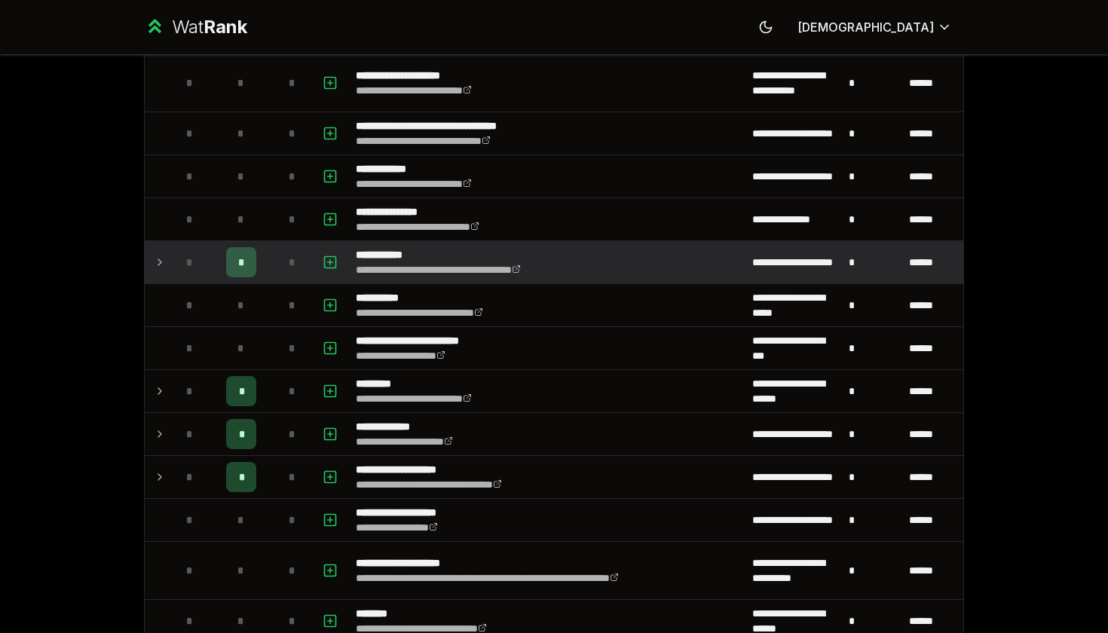
click at [155, 253] on icon at bounding box center [160, 262] width 12 height 18
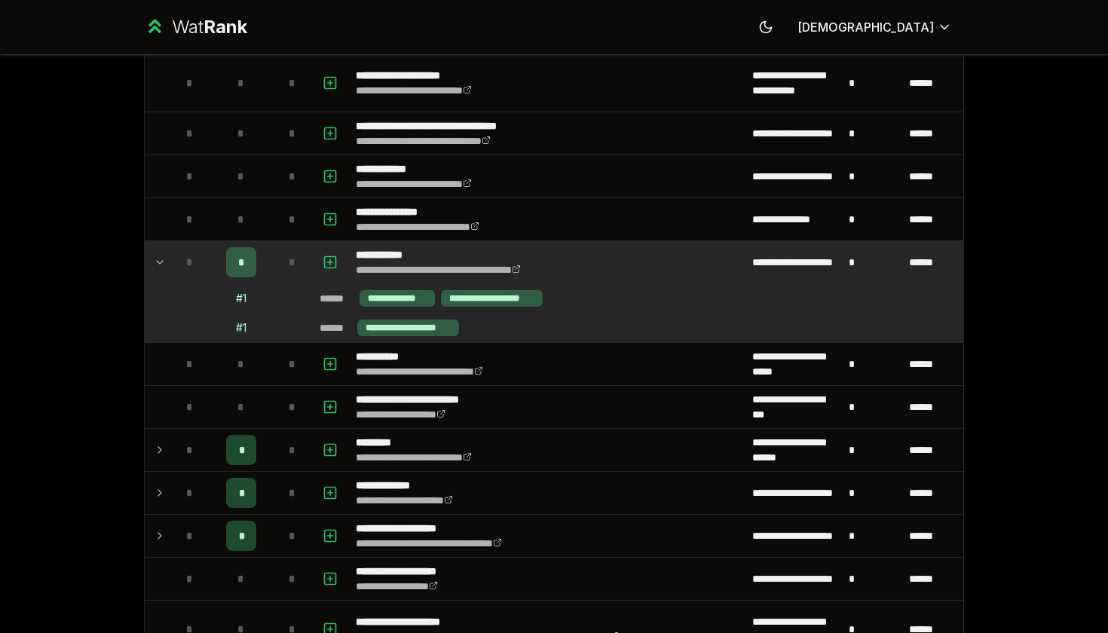
click at [158, 260] on icon at bounding box center [160, 262] width 12 height 18
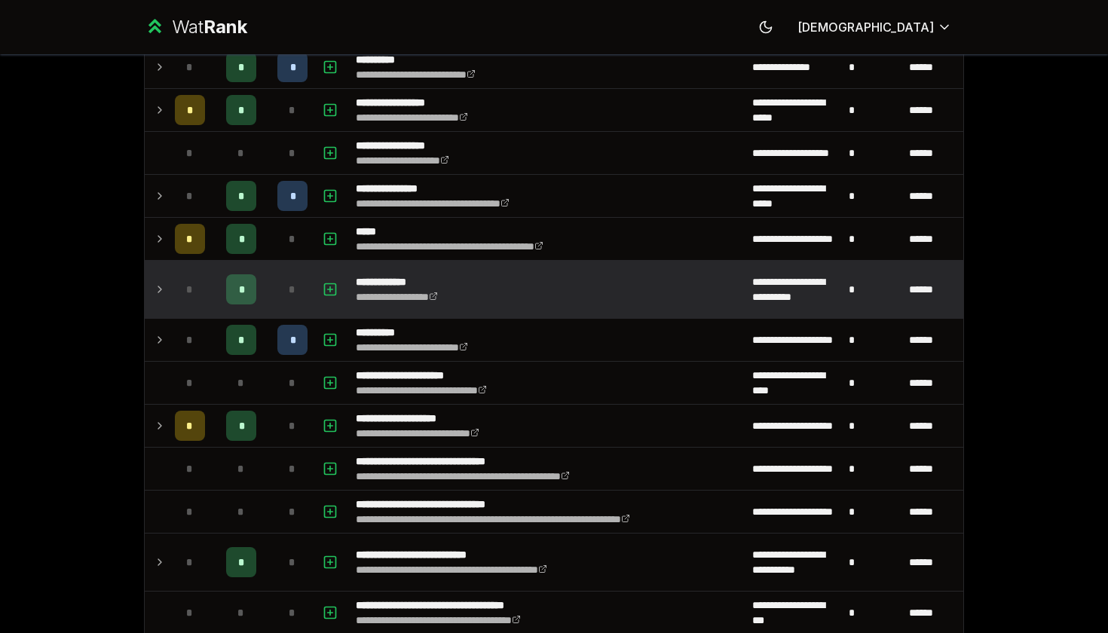
scroll to position [576, 0]
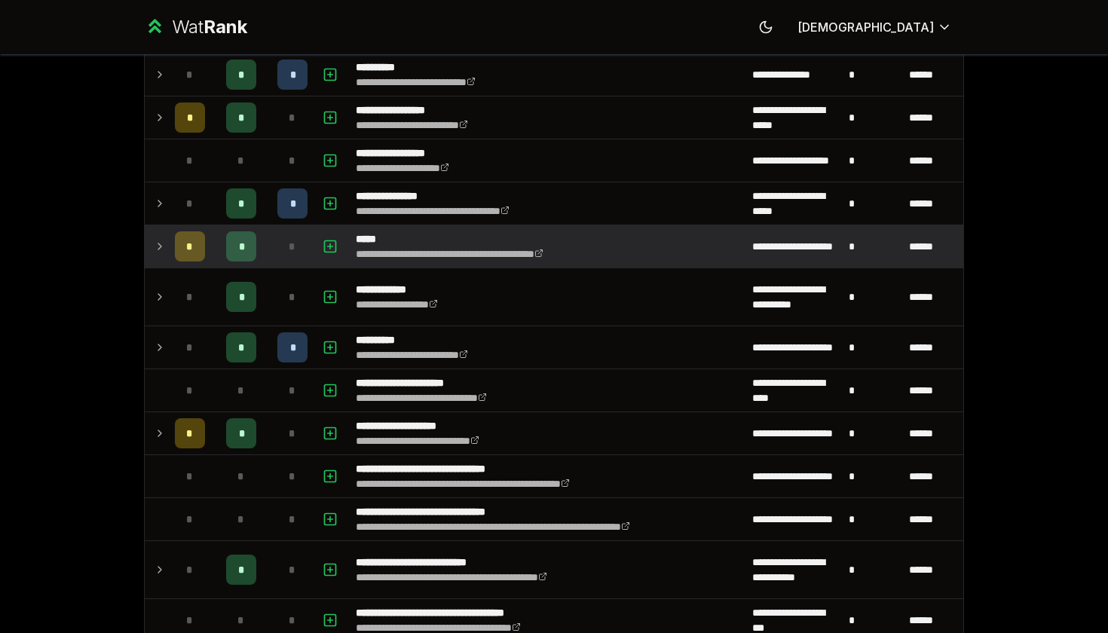
click at [168, 251] on tr "**********" at bounding box center [554, 246] width 819 height 43
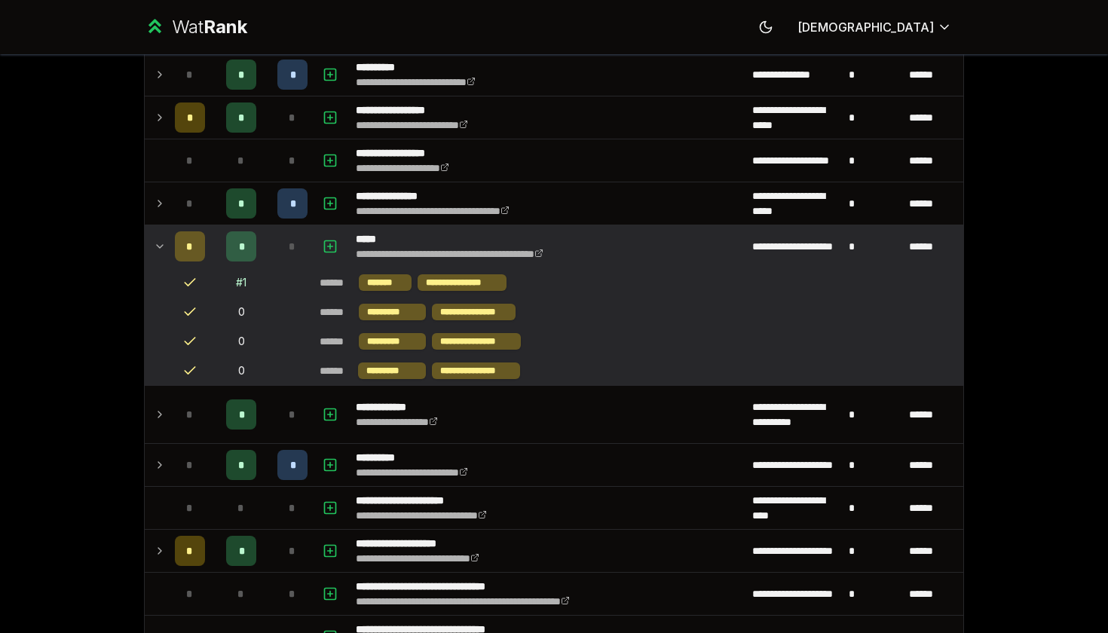
click at [168, 251] on td at bounding box center [157, 246] width 24 height 42
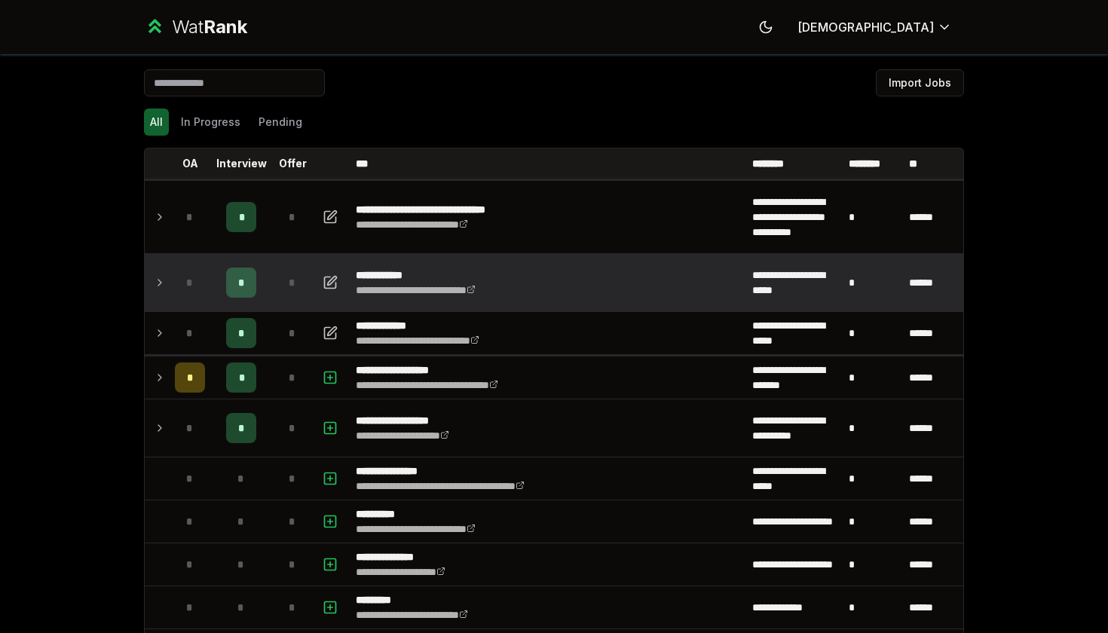
scroll to position [0, 0]
click at [544, 30] on html "**********" at bounding box center [554, 316] width 1108 height 633
